Goal: Task Accomplishment & Management: Use online tool/utility

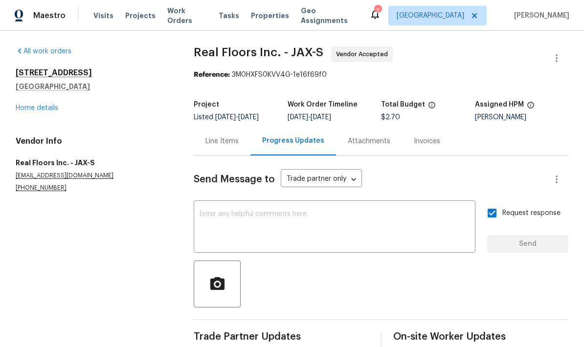
scroll to position [-39, 0]
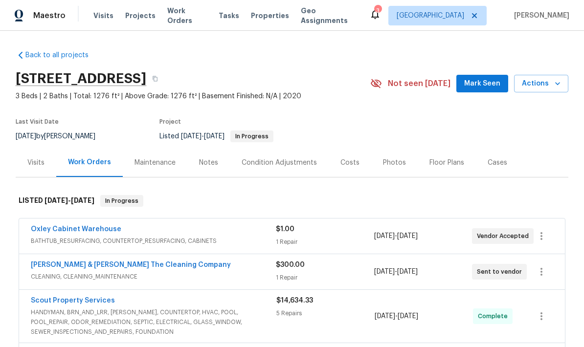
click at [221, 224] on div "Oxley Cabinet Warehouse" at bounding box center [153, 230] width 245 height 12
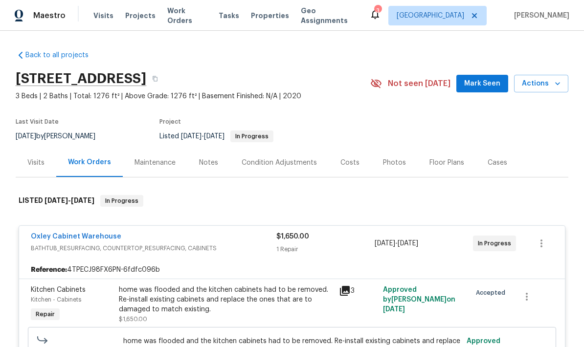
click at [267, 261] on div "Reference: 4TPECJ98FX6PN-6fdfc096b" at bounding box center [291, 270] width 545 height 18
click at [274, 285] on div "home was flooded and the kitchen cabinets had to be removed. Re-install existin…" at bounding box center [226, 299] width 214 height 29
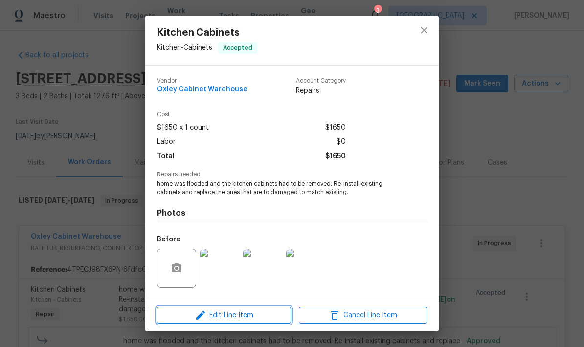
click at [256, 323] on button "Edit Line Item" at bounding box center [224, 315] width 134 height 17
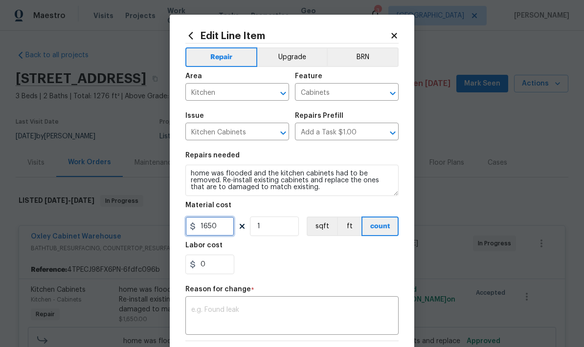
click at [227, 229] on input "1650" at bounding box center [209, 227] width 49 height 20
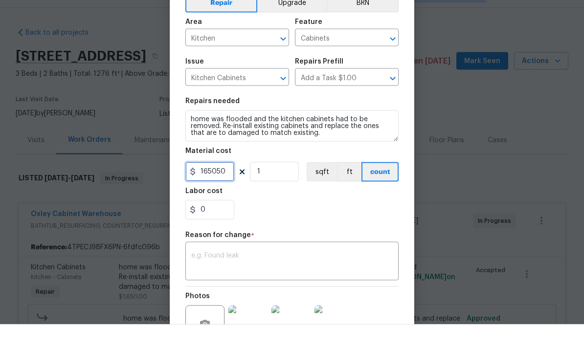
scroll to position [48, 0]
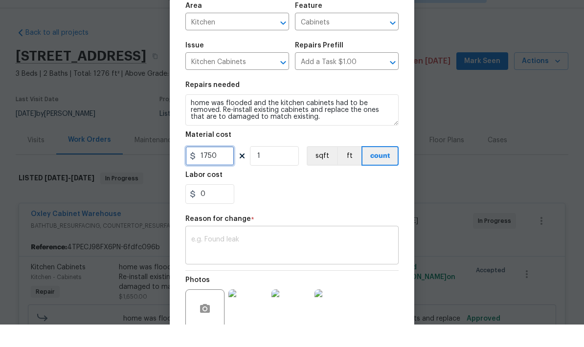
type input "1750"
click at [256, 259] on textarea at bounding box center [291, 269] width 201 height 21
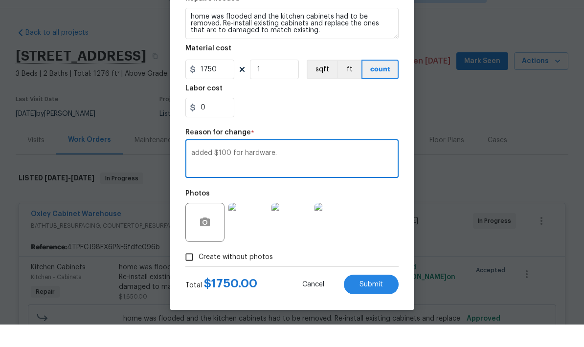
scroll to position [136, 0]
type textarea "added $100 for hardware."
click at [373, 304] on span "Submit" at bounding box center [370, 307] width 23 height 7
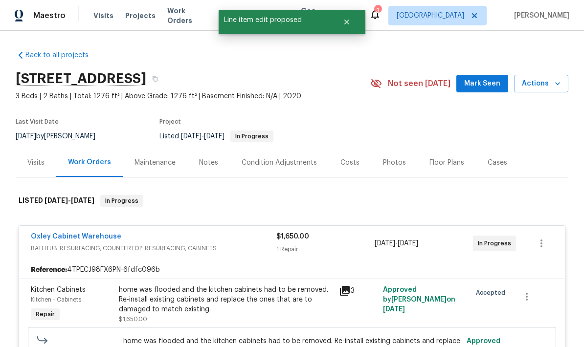
scroll to position [0, 0]
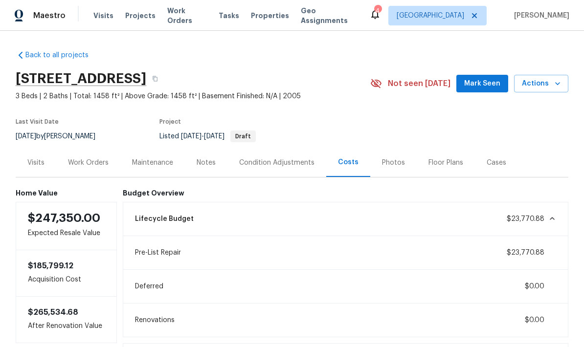
scroll to position [4, 0]
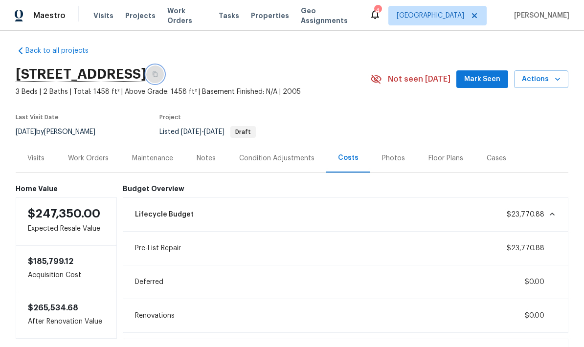
click at [158, 76] on icon "button" at bounding box center [155, 74] width 6 height 6
